Goal: Task Accomplishment & Management: Manage account settings

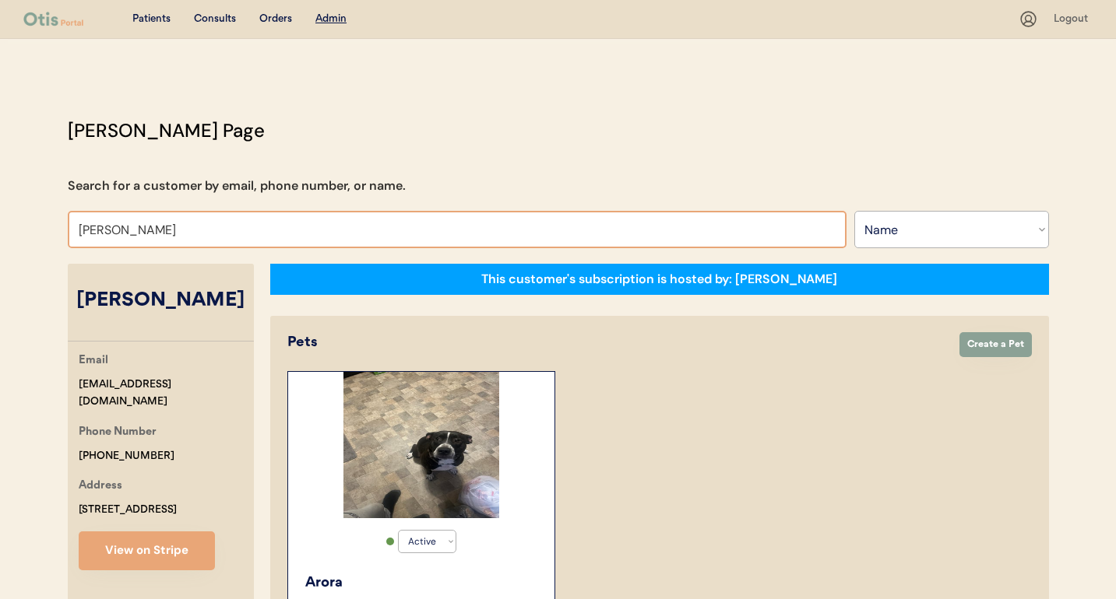
select select ""Name""
select select "true"
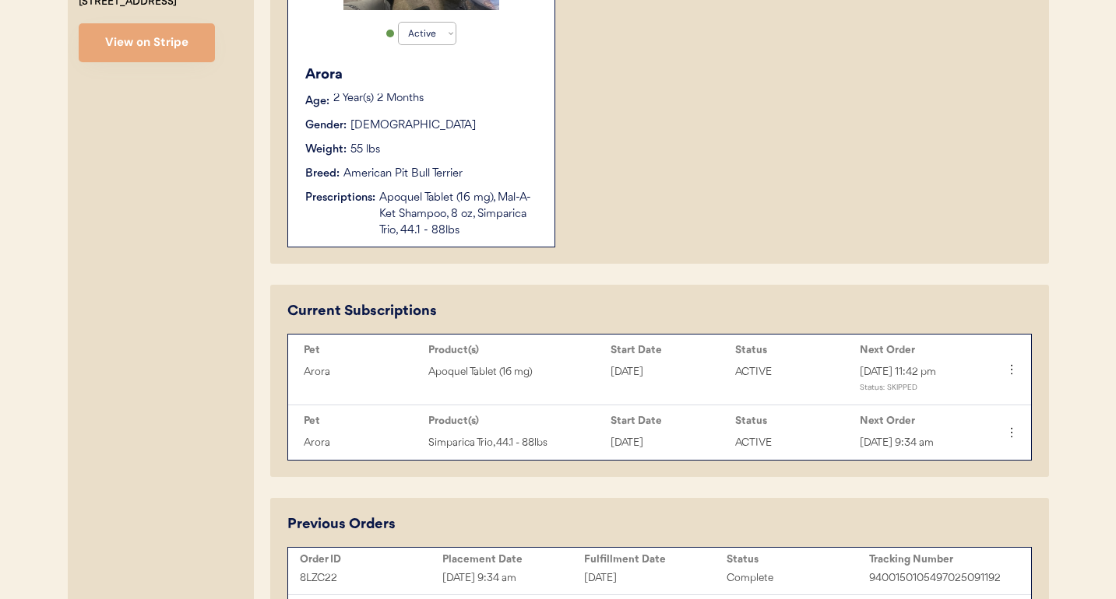
scroll to position [510, 0]
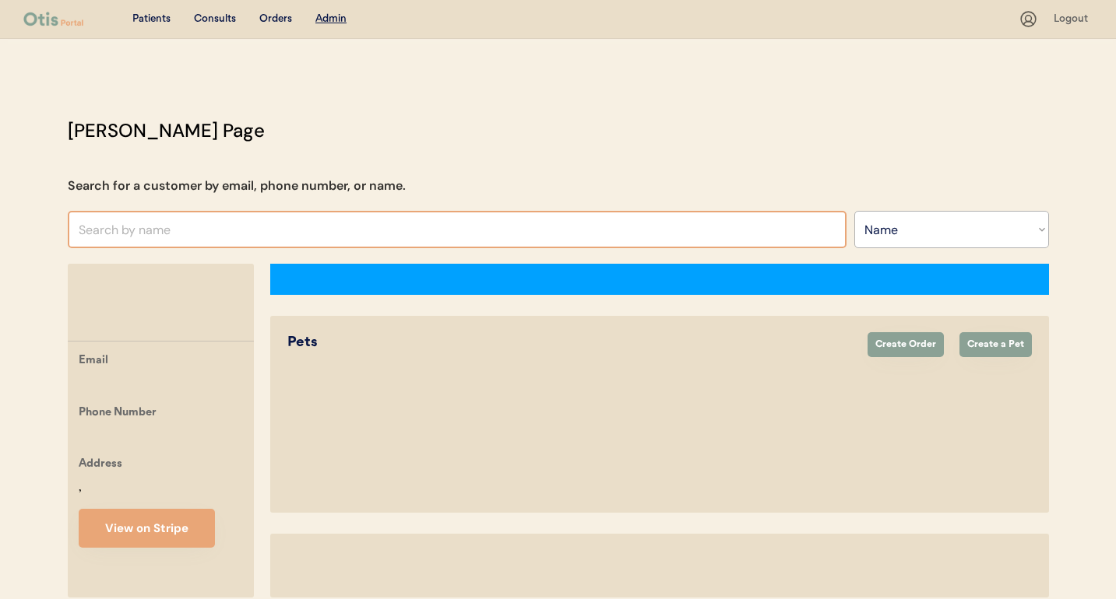
select select ""Name""
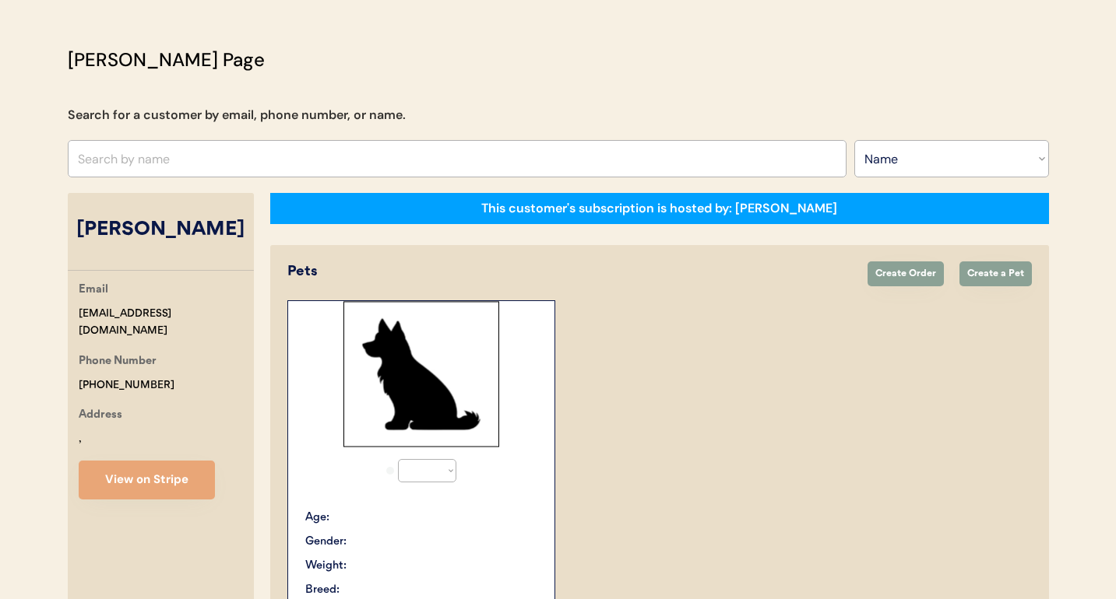
select select "true"
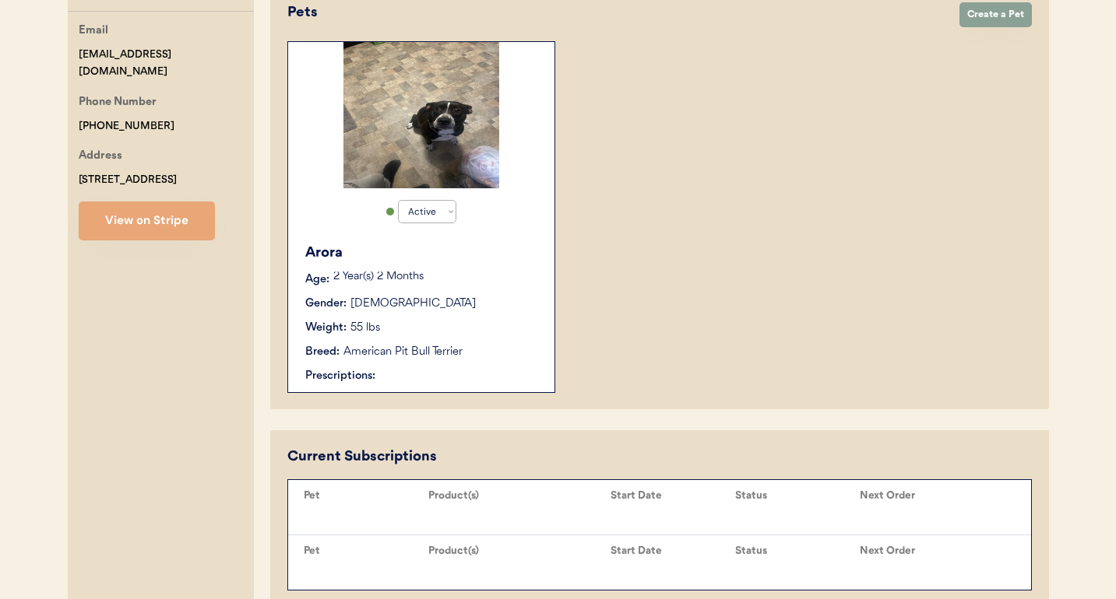
scroll to position [520, 0]
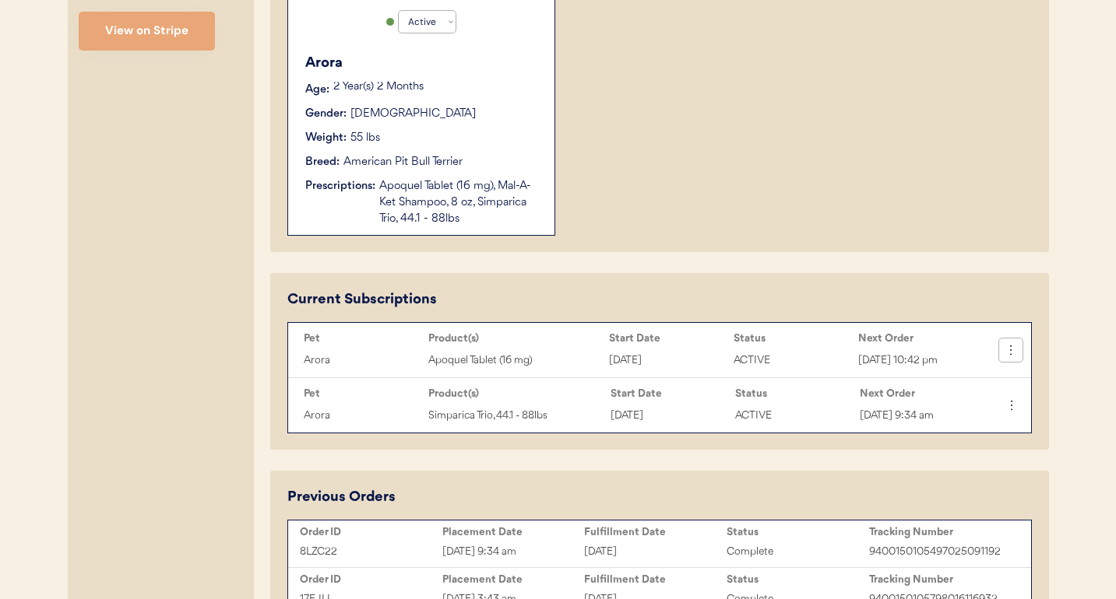
click at [1014, 357] on icon at bounding box center [1011, 351] width 16 height 16
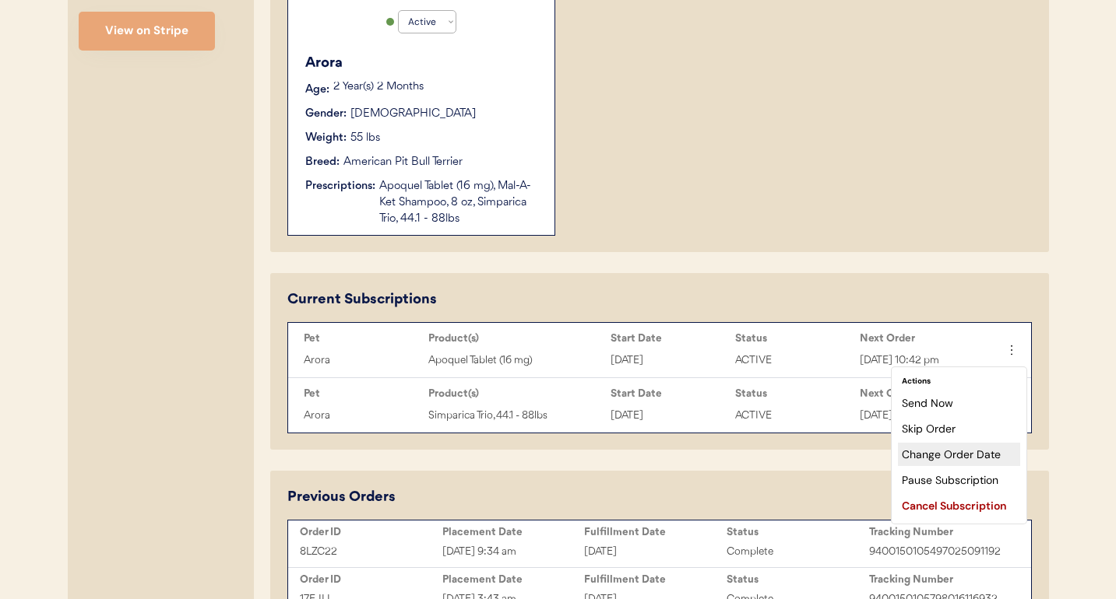
click at [951, 452] on div "Change Order Date" at bounding box center [959, 454] width 122 height 23
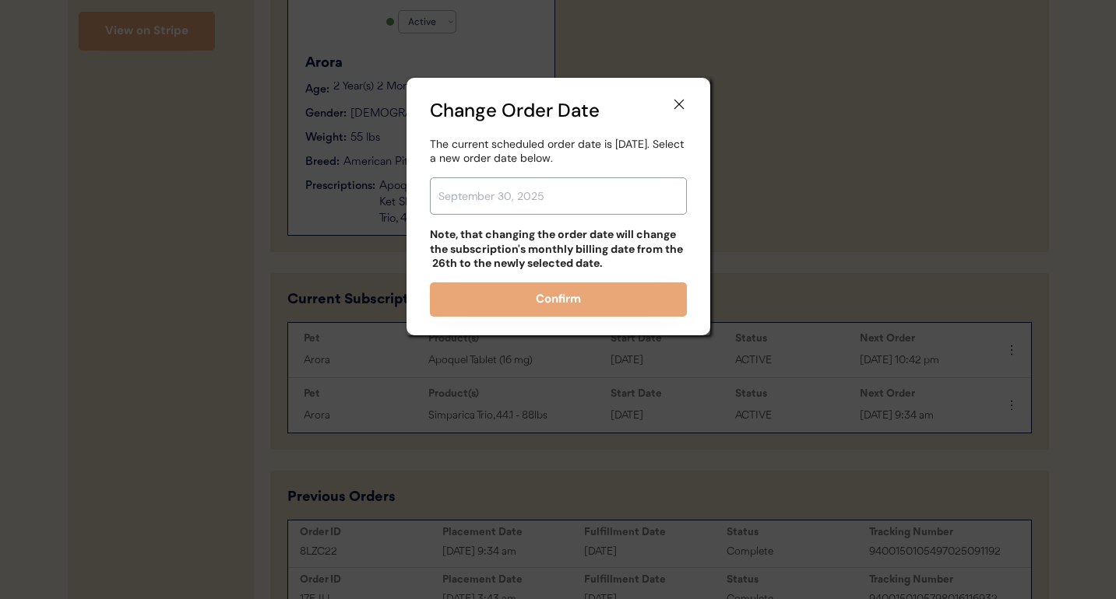
click at [612, 201] on input "text" at bounding box center [558, 195] width 257 height 37
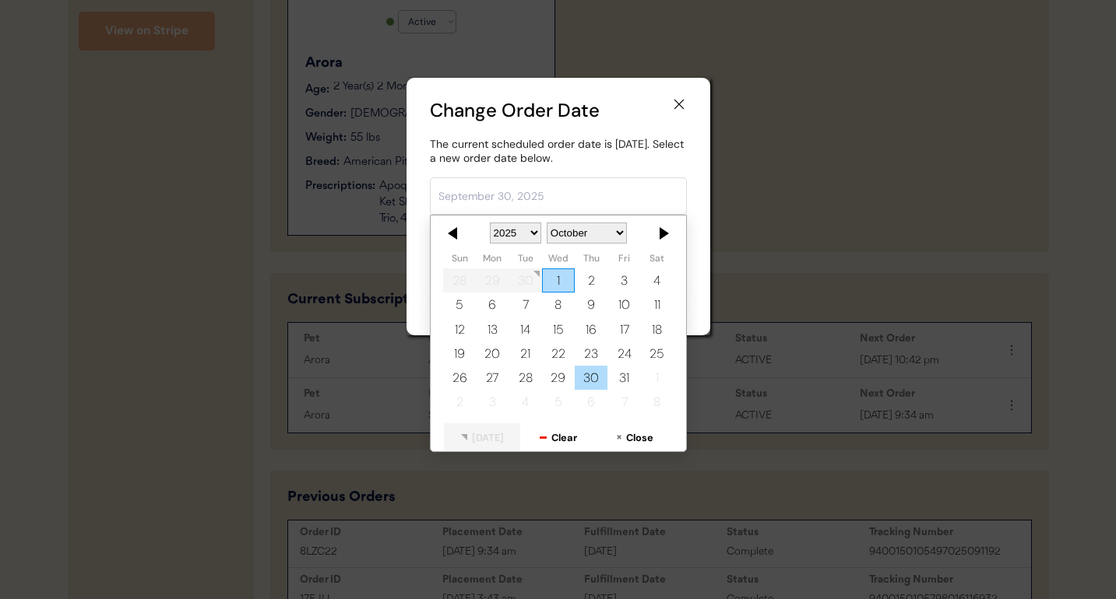
click at [588, 382] on div "30" at bounding box center [590, 378] width 33 height 24
type input "[DATE]"
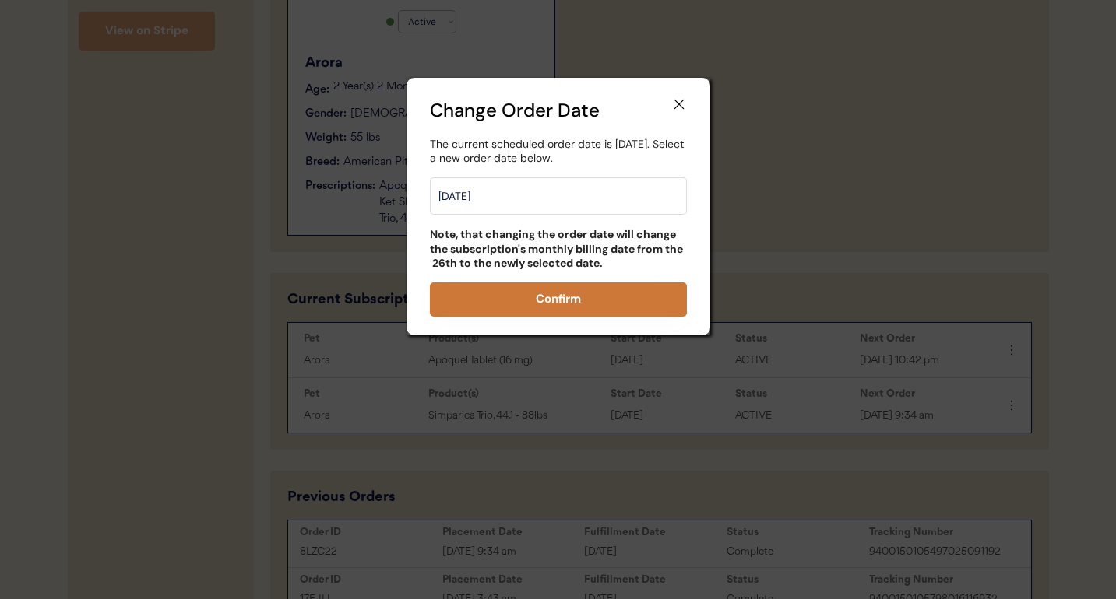
click at [574, 296] on button "Confirm" at bounding box center [558, 300] width 257 height 34
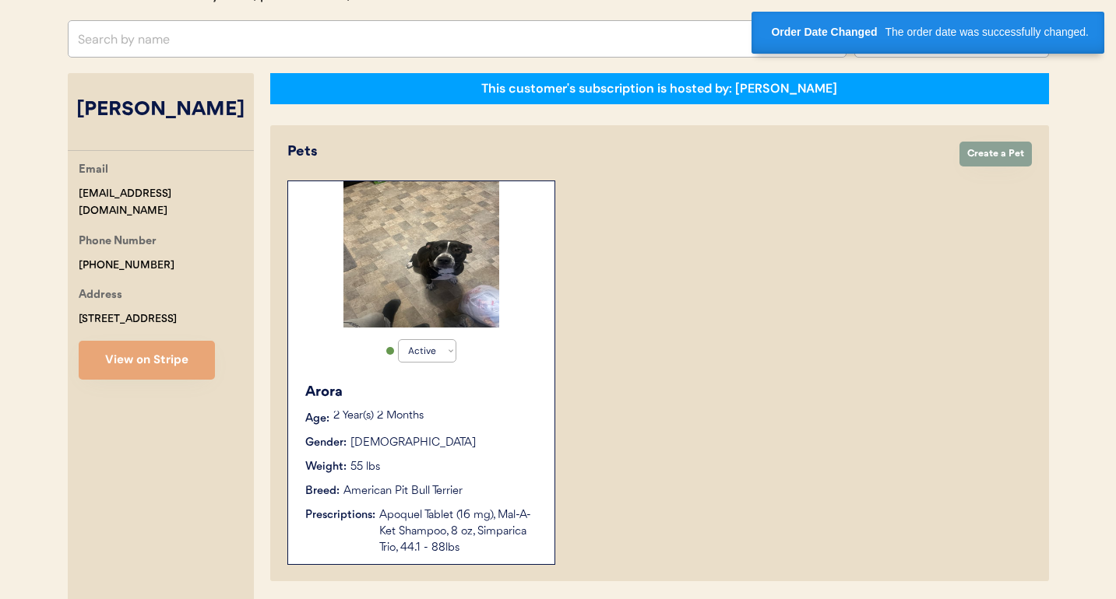
scroll to position [0, 0]
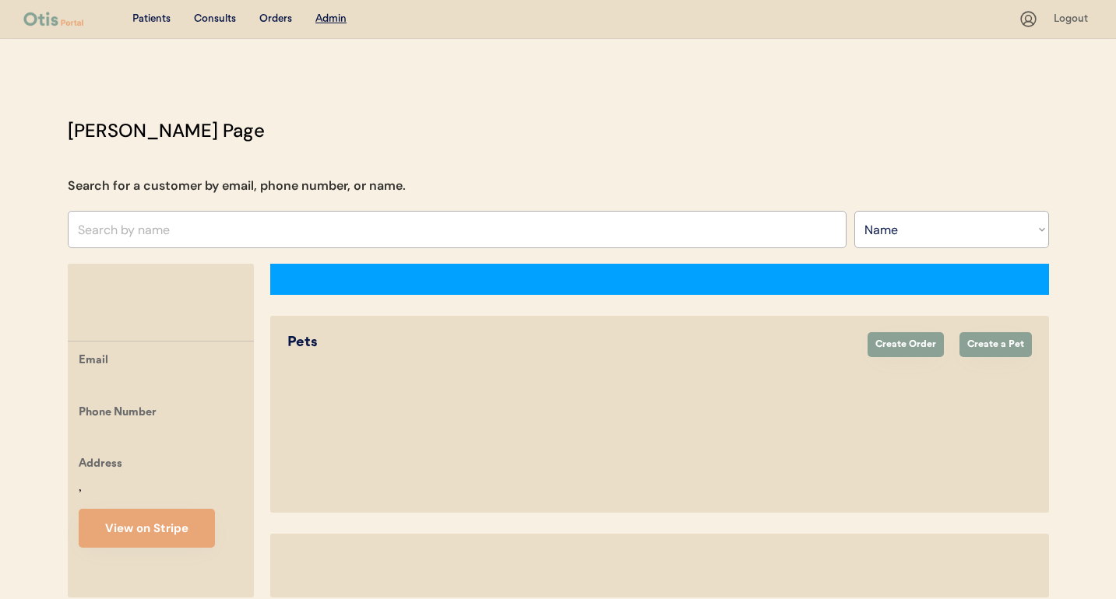
select select ""Name""
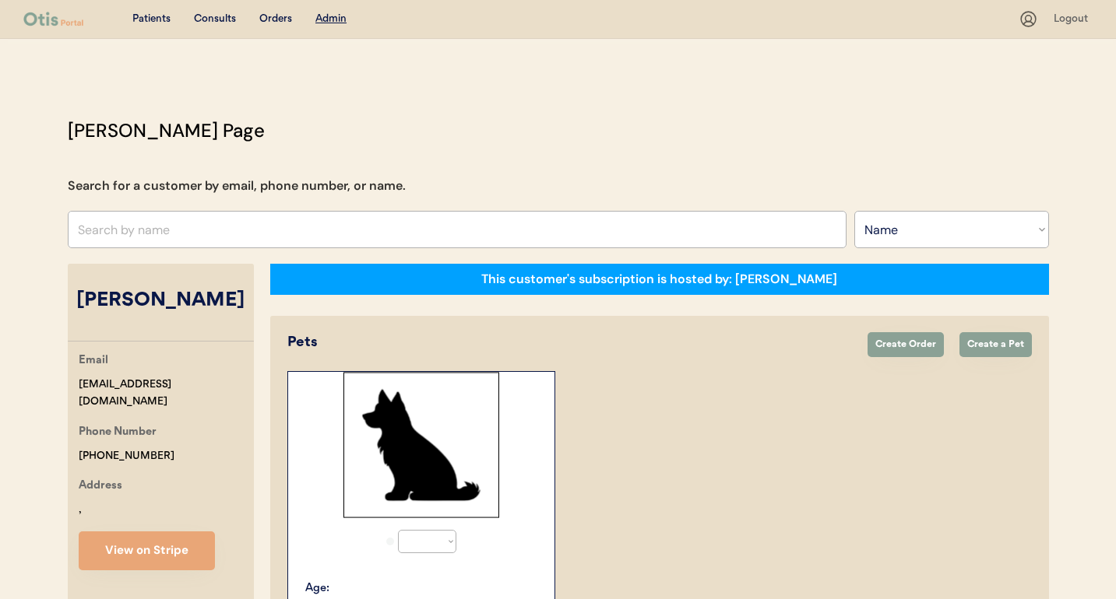
select select "true"
